Goal: Find specific page/section: Find specific page/section

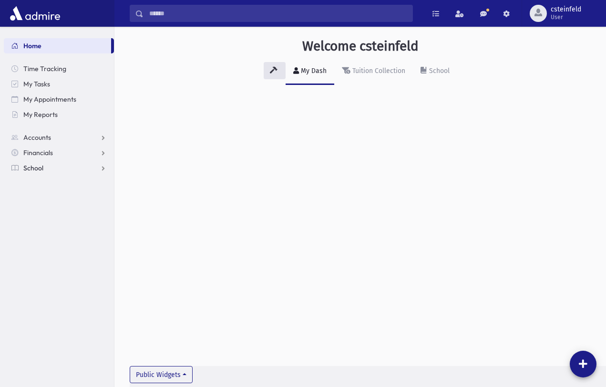
click at [38, 167] on span "School" at bounding box center [33, 168] width 20 height 9
click at [432, 71] on div "School" at bounding box center [438, 71] width 22 height 8
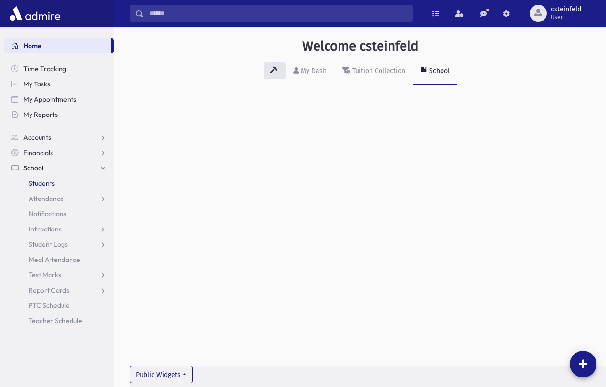
click at [49, 181] on span "Students" at bounding box center [42, 183] width 26 height 9
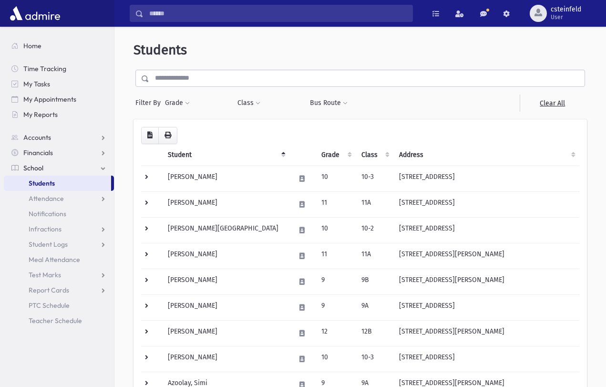
click at [185, 97] on button "Grade" at bounding box center [177, 102] width 26 height 17
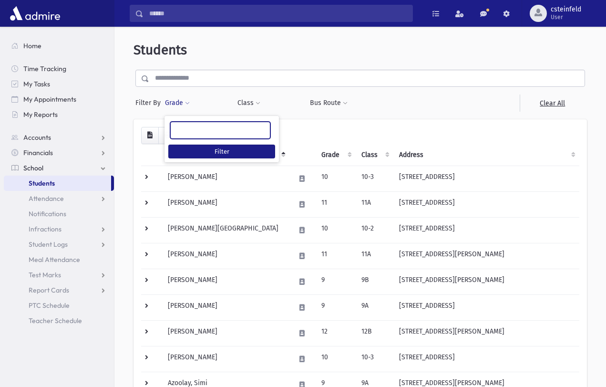
click at [185, 124] on ul at bounding box center [220, 129] width 99 height 14
type input "**"
select select "*"
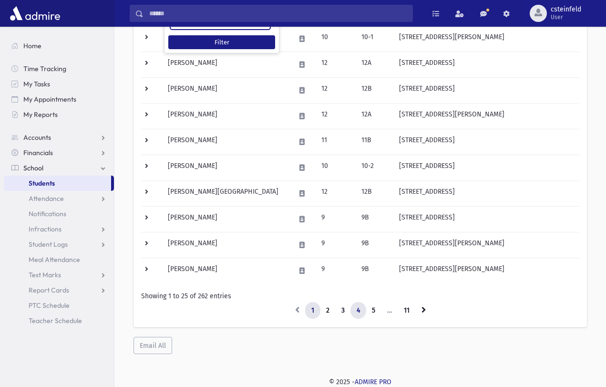
scroll to position [525, 0]
click at [326, 309] on link "2" at bounding box center [328, 310] width 16 height 17
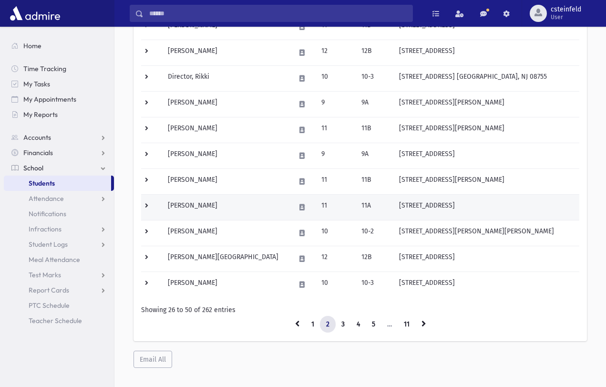
scroll to position [513, 0]
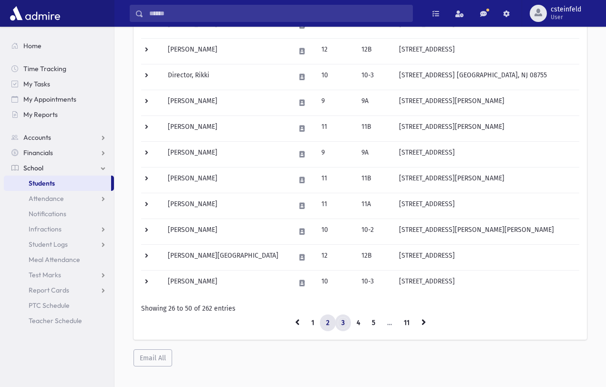
click at [340, 321] on link "3" at bounding box center [343, 322] width 16 height 17
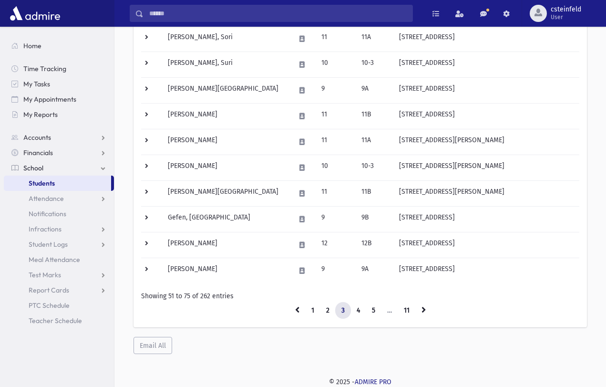
scroll to position [525, 0]
click at [359, 310] on link "4" at bounding box center [358, 310] width 16 height 17
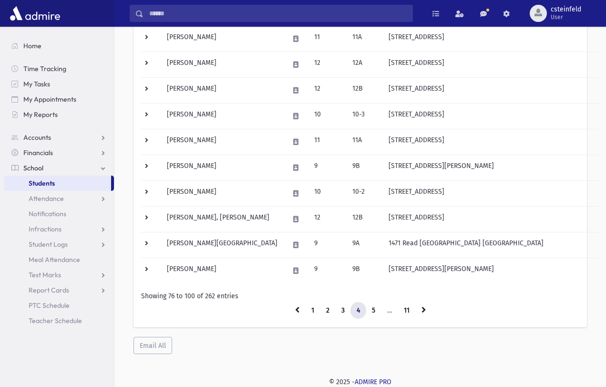
scroll to position [525, 0]
click at [376, 309] on link "5" at bounding box center [374, 310] width 16 height 17
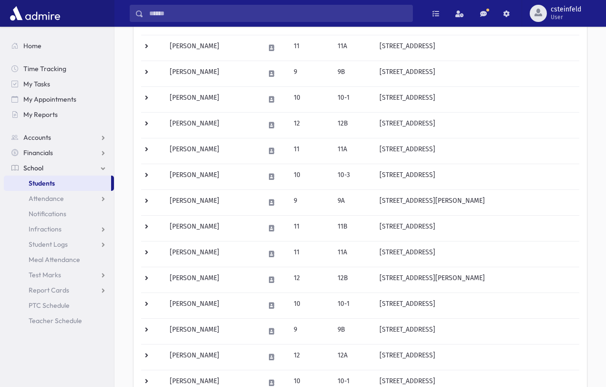
scroll to position [162, 0]
